Goal: Find specific page/section: Find specific page/section

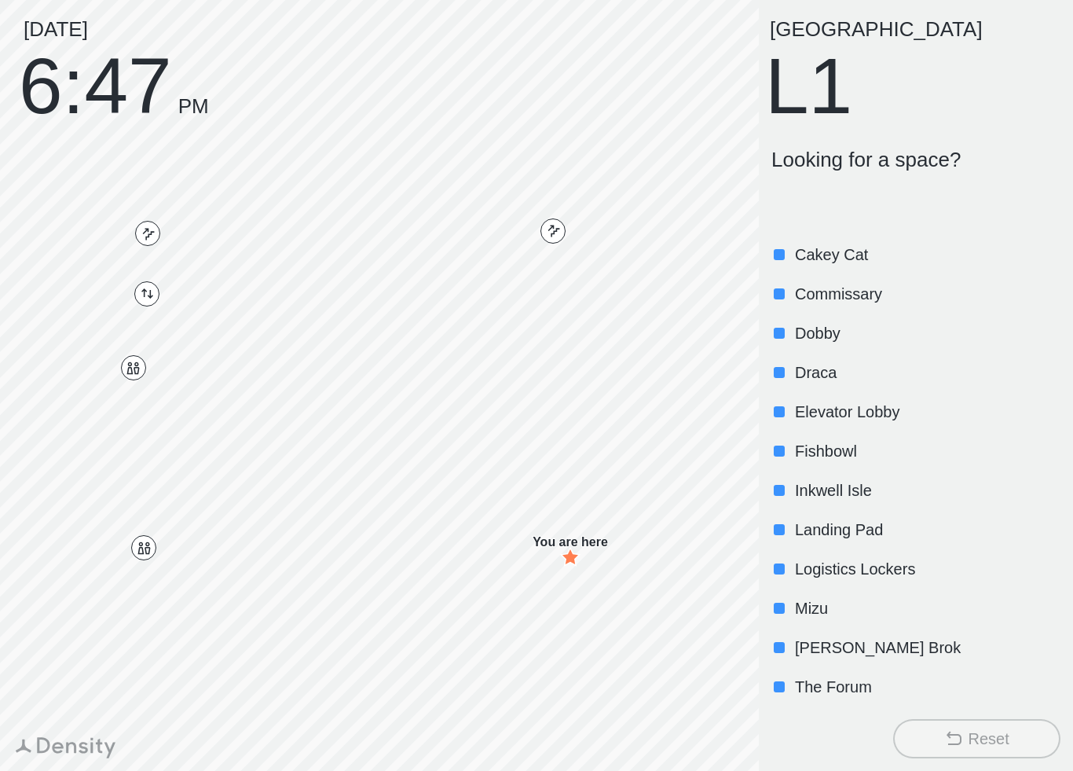
click at [874, 597] on p "Mizu" at bounding box center [926, 608] width 262 height 22
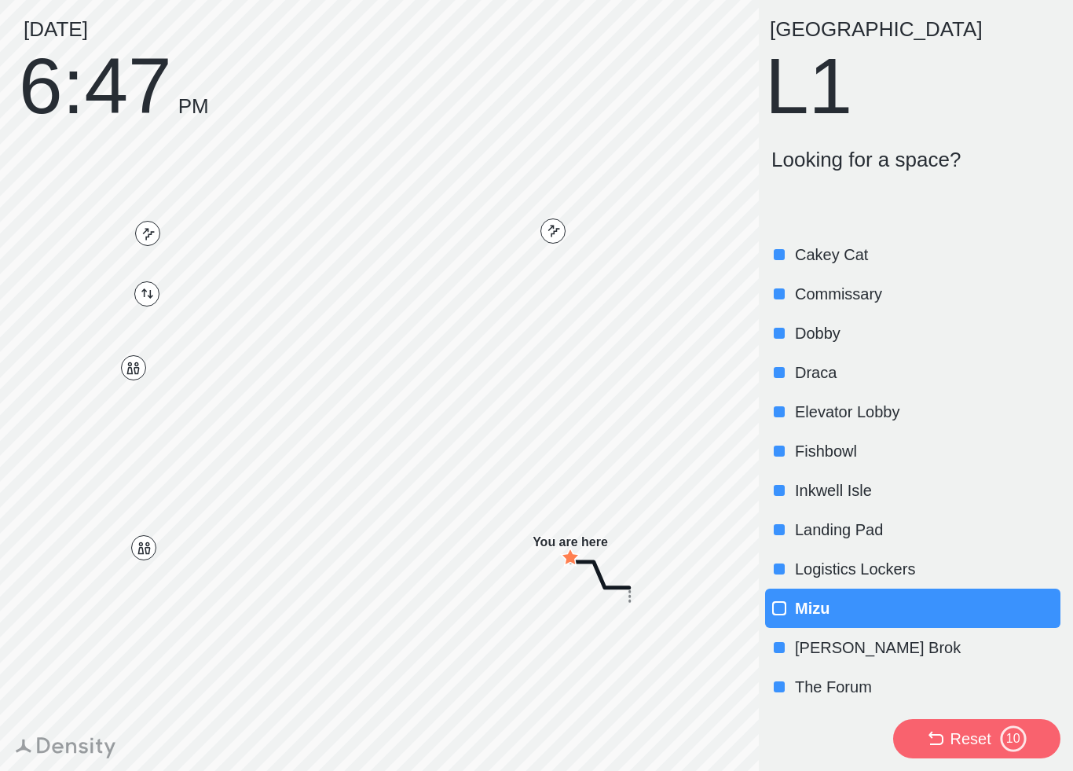
click at [843, 690] on p "The Forum" at bounding box center [926, 687] width 262 height 22
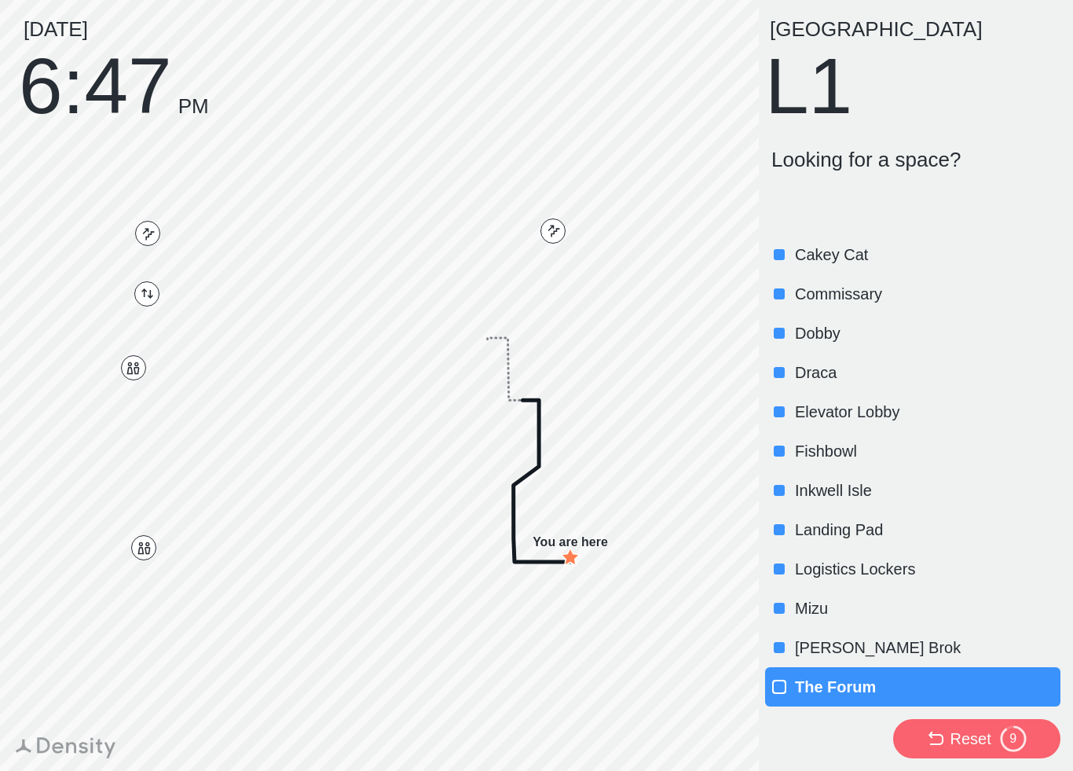
click at [865, 661] on div "[PERSON_NAME] Brok" at bounding box center [912, 647] width 295 height 39
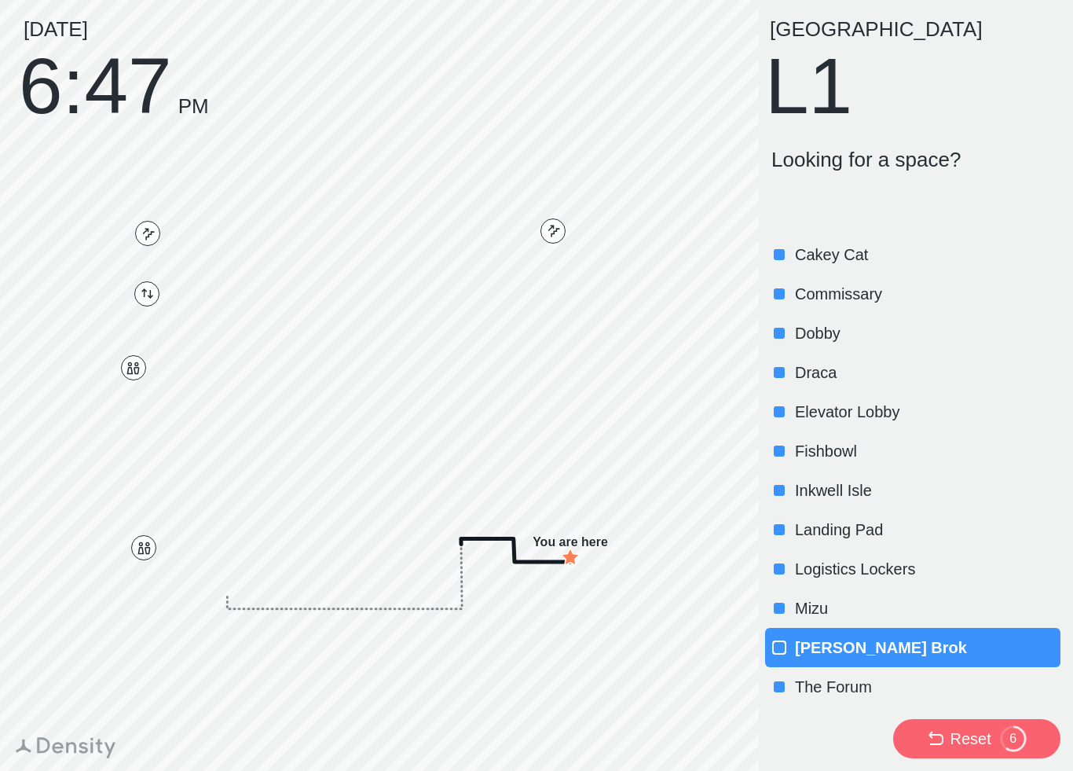
click at [980, 490] on p "Inkwell Isle" at bounding box center [926, 490] width 262 height 22
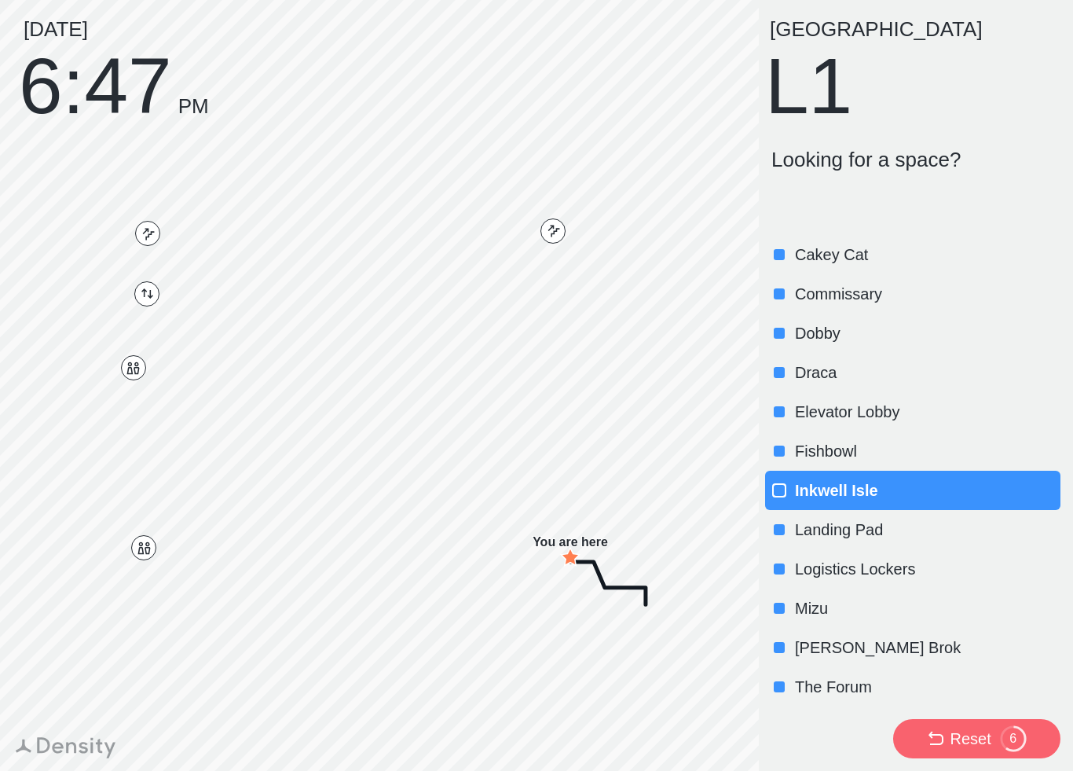
click at [889, 339] on p "Dobby" at bounding box center [926, 333] width 262 height 22
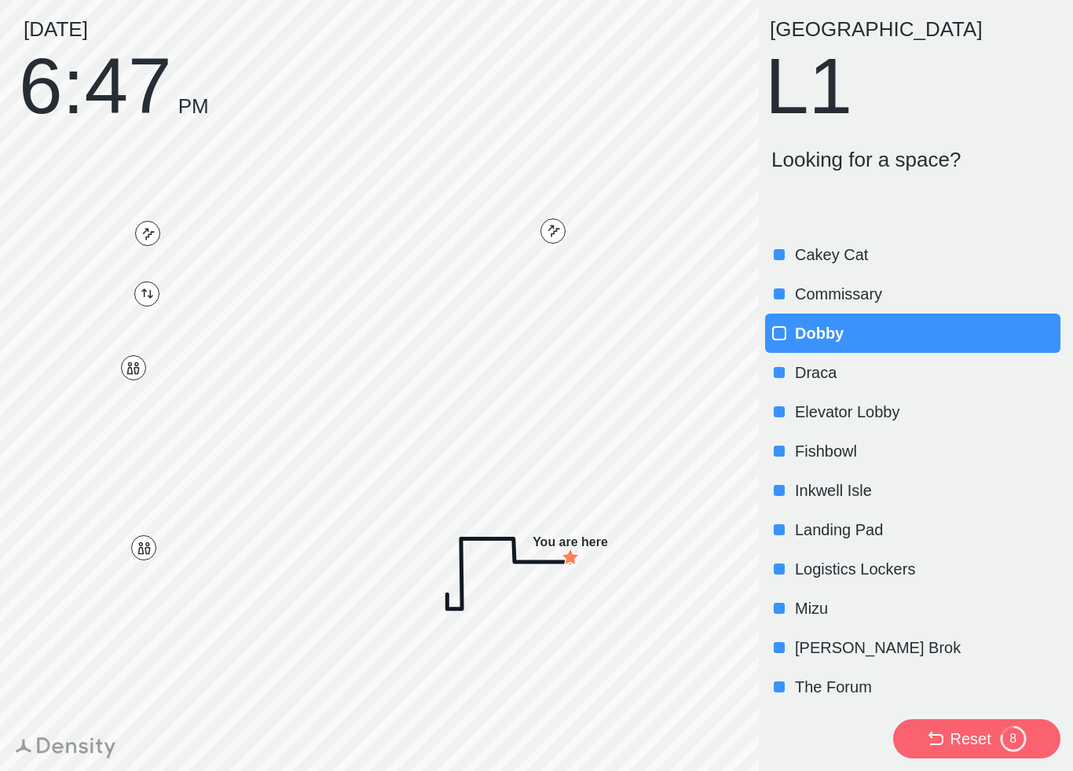
click at [963, 247] on p "Cakey Cat" at bounding box center [926, 255] width 262 height 22
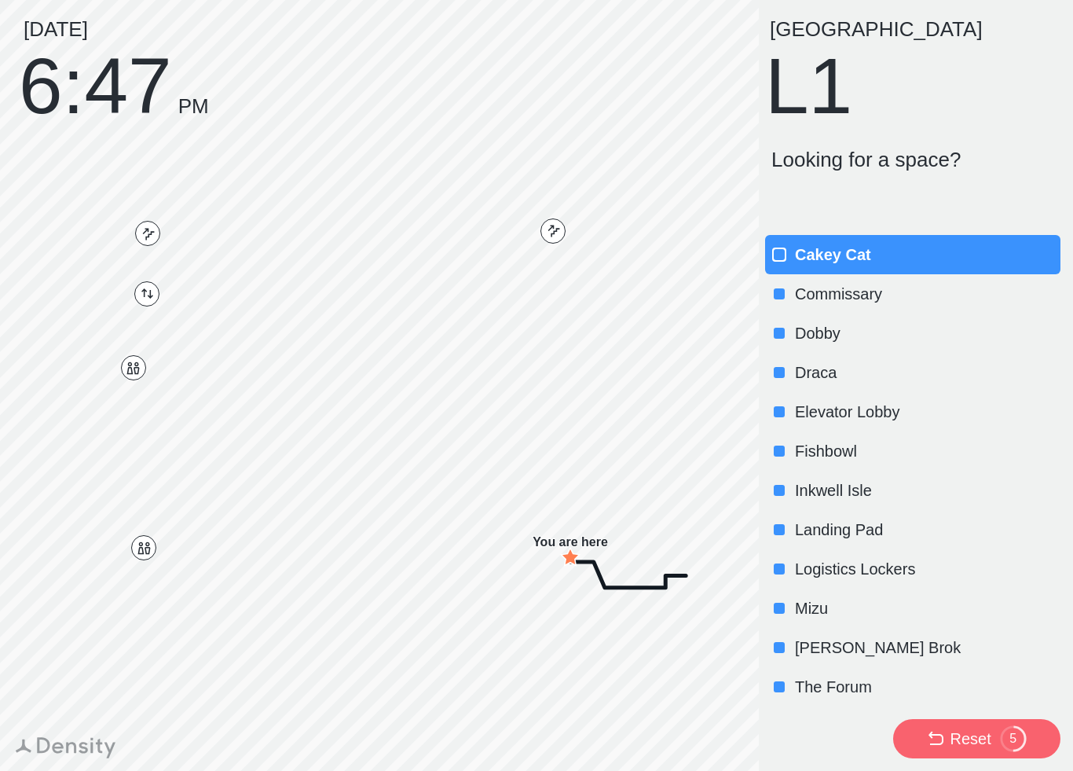
click at [937, 737] on icon at bounding box center [935, 738] width 19 height 19
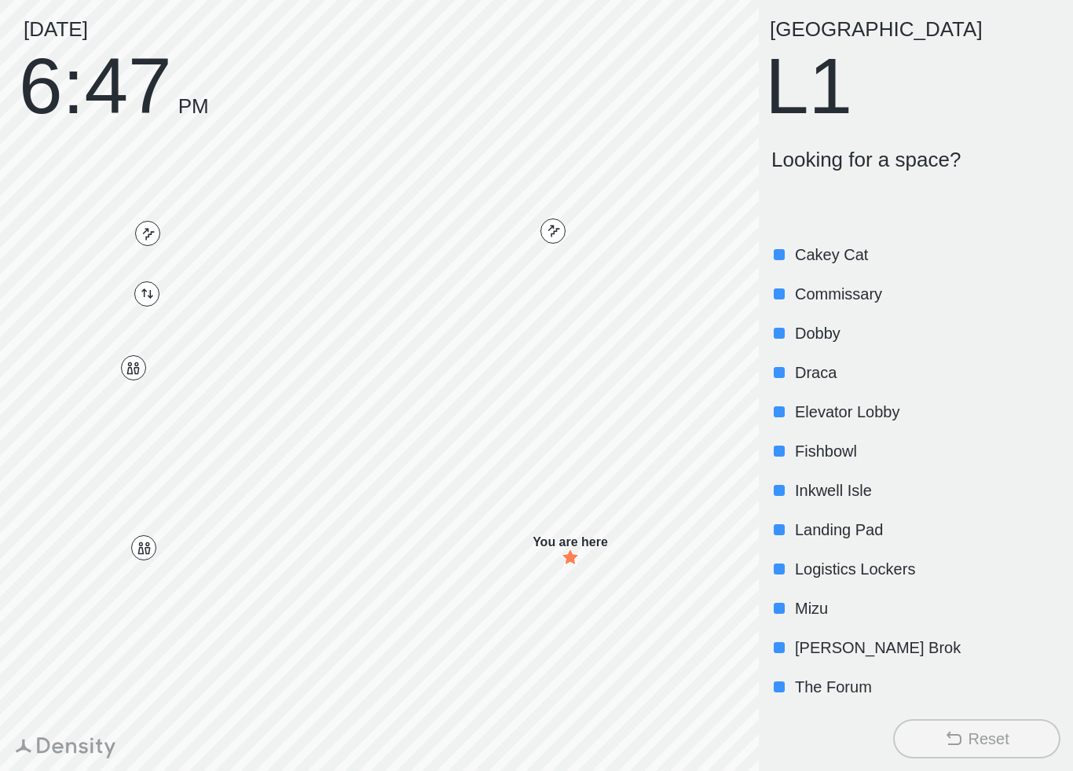
click at [901, 471] on div "Inkwell Isle" at bounding box center [912, 490] width 295 height 39
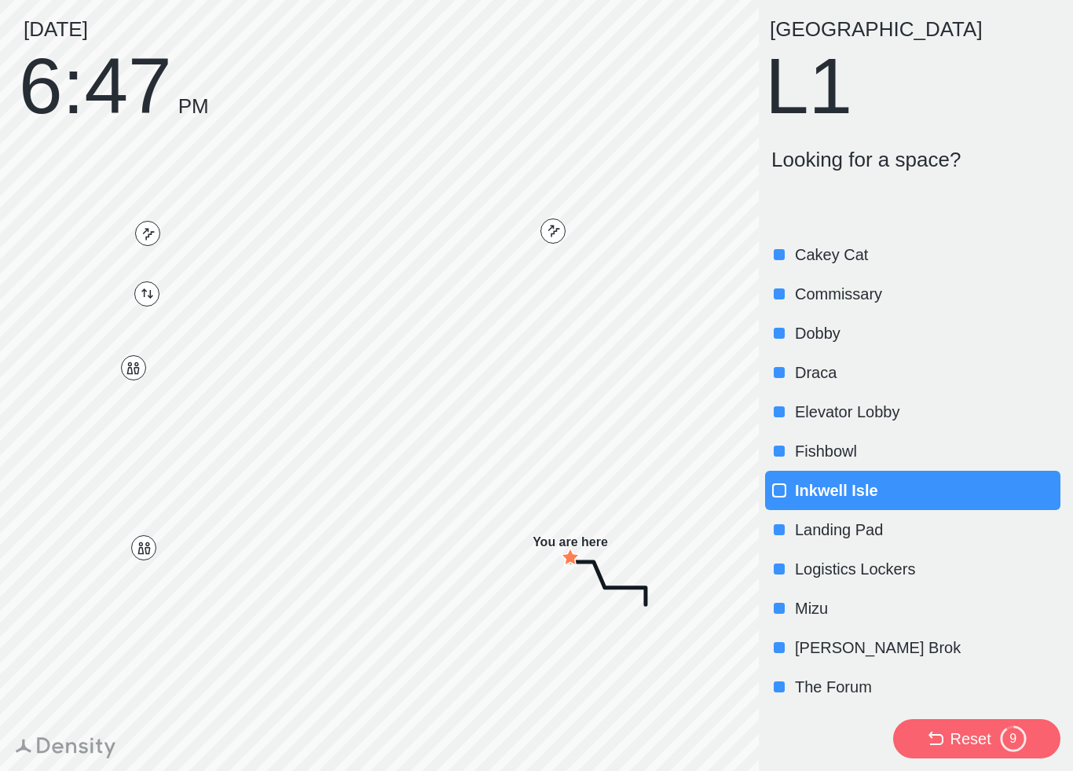
click at [864, 322] on p "Dobby" at bounding box center [926, 333] width 262 height 22
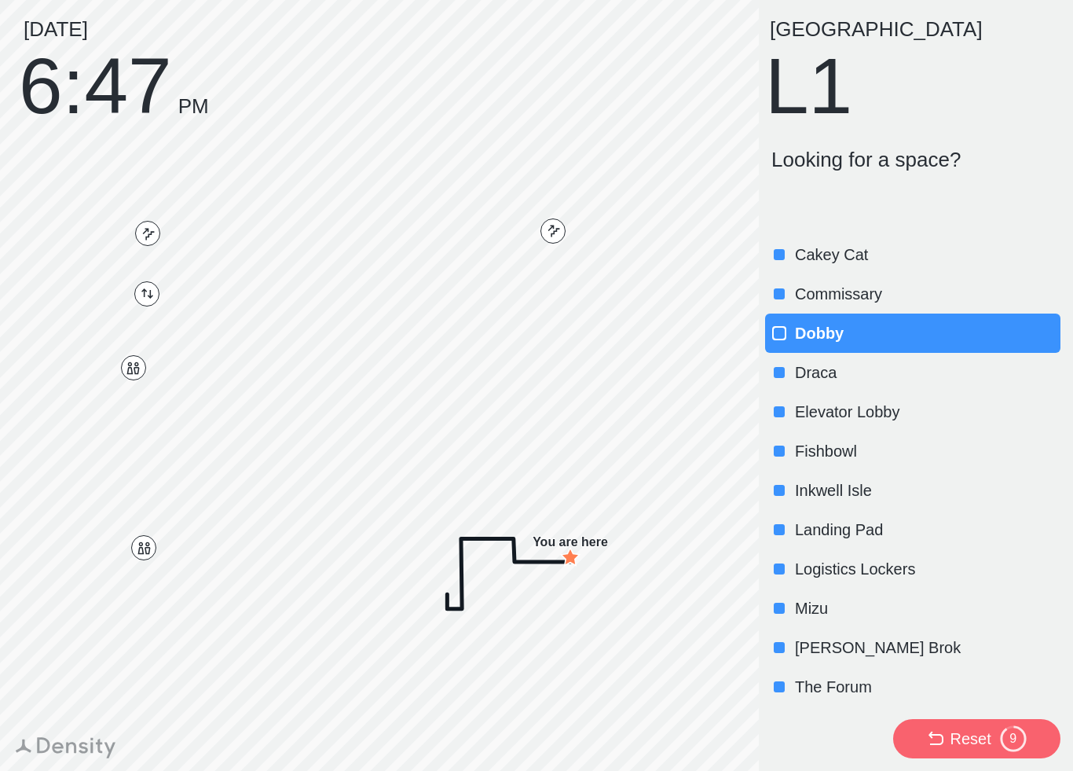
click at [902, 607] on p "Mizu" at bounding box center [926, 608] width 262 height 22
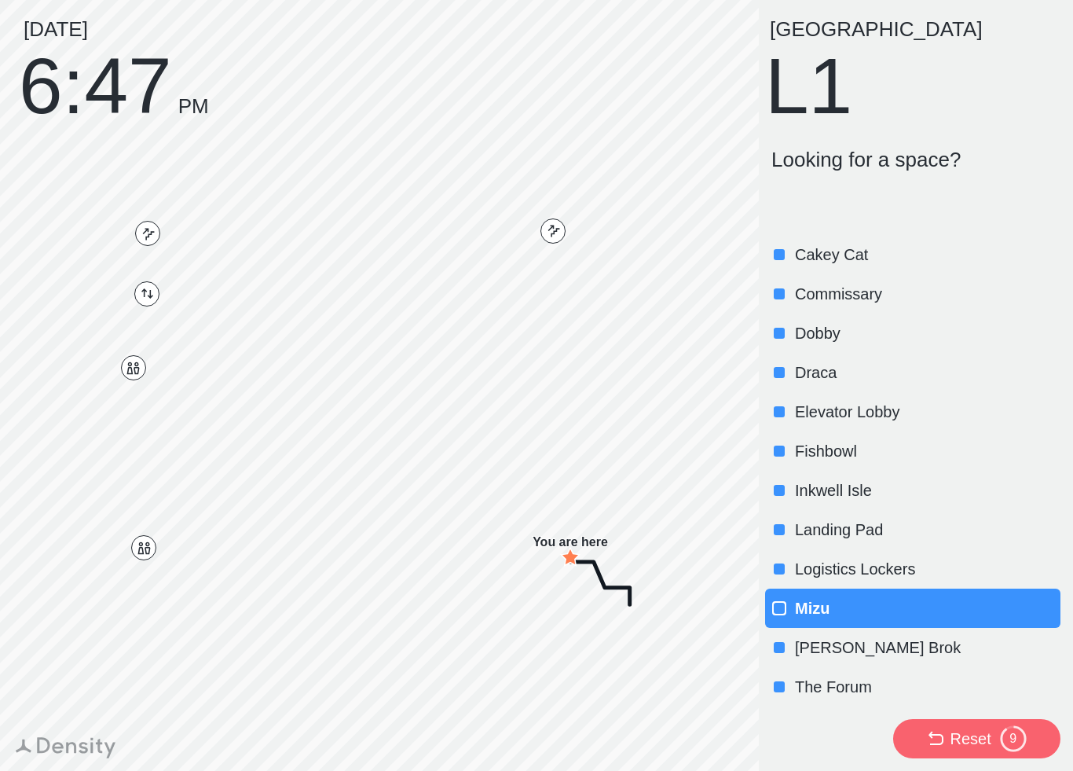
click at [970, 739] on div "Reset" at bounding box center [970, 739] width 41 height 22
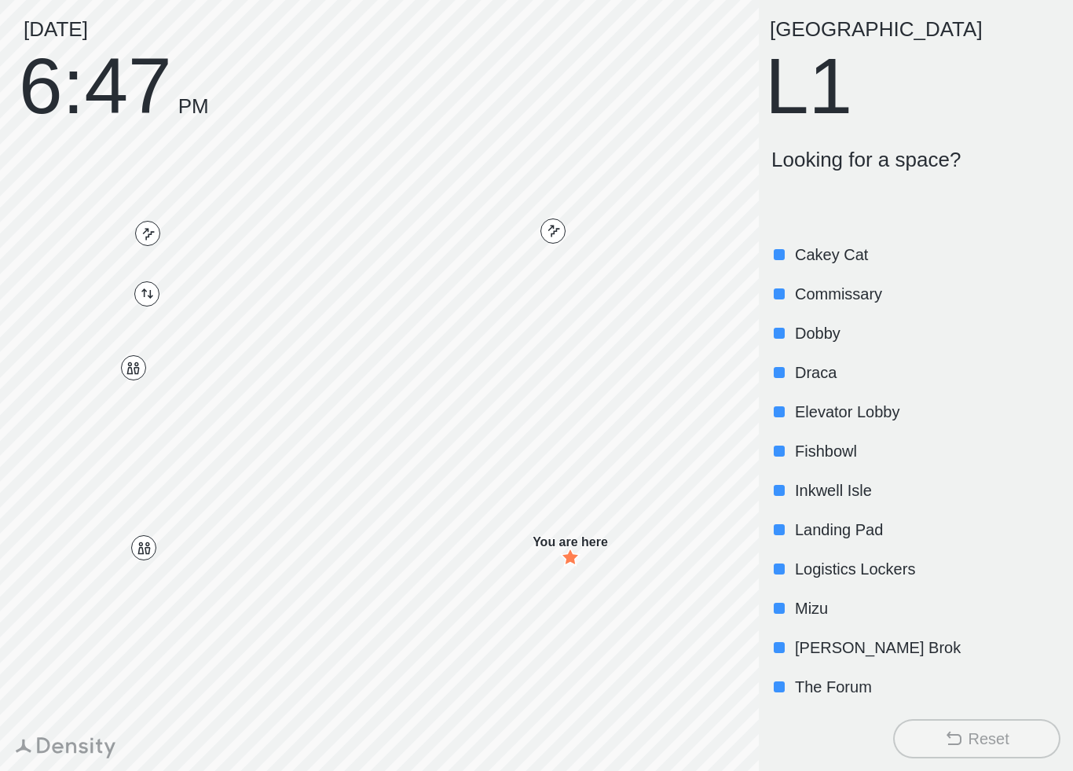
click at [878, 287] on p "Commissary" at bounding box center [926, 294] width 262 height 22
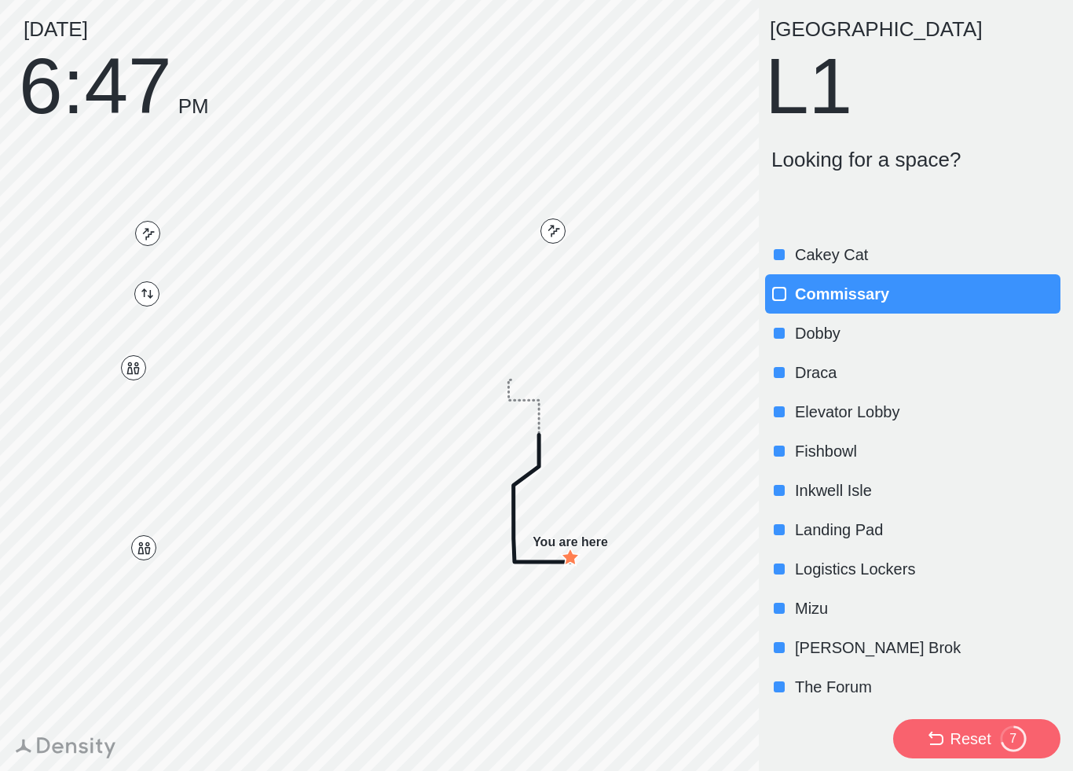
click at [984, 686] on p "The Forum" at bounding box center [926, 687] width 262 height 22
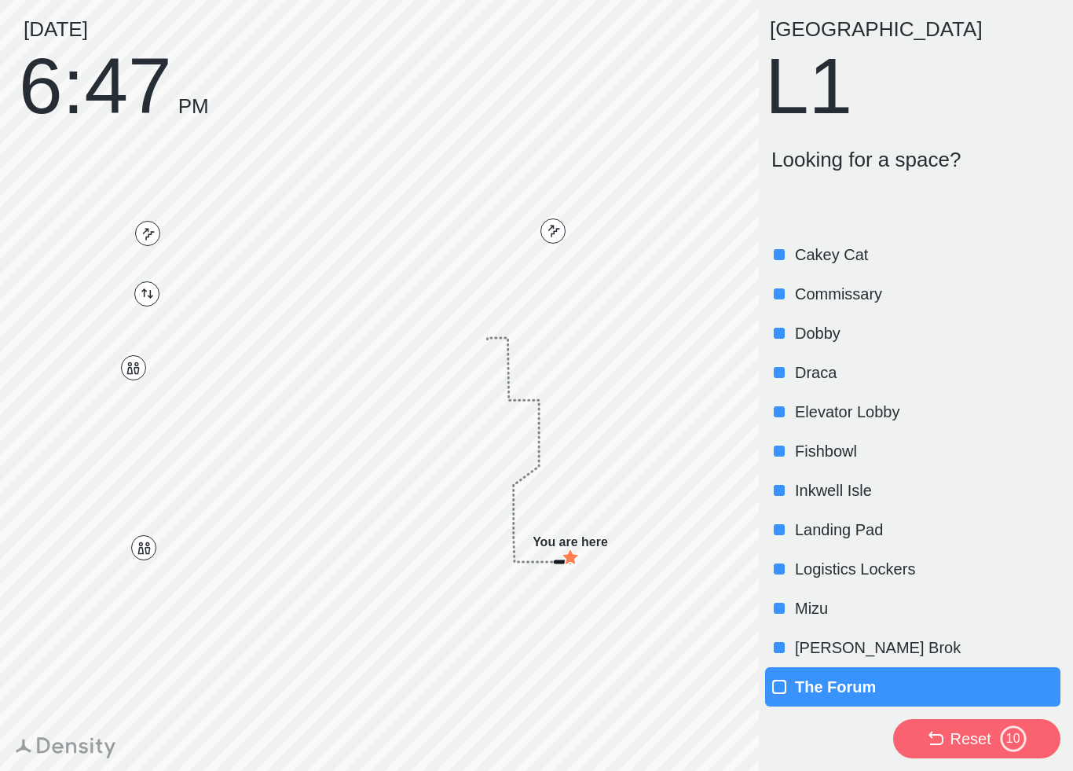
click at [997, 735] on div "Reset 10" at bounding box center [976, 739] width 101 height 28
